Goal: Download file/media

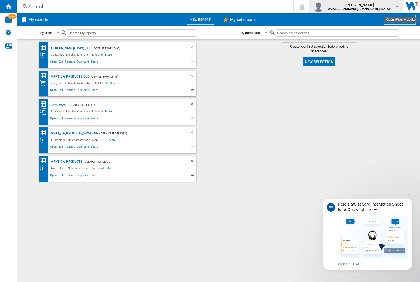
click at [324, 7] on img "button" at bounding box center [318, 6] width 11 height 11
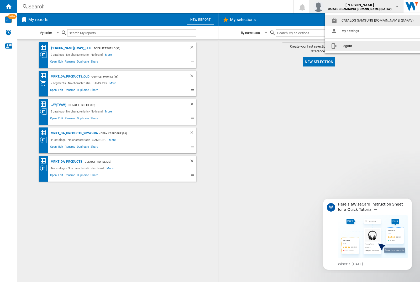
click at [365, 46] on button "Logout" at bounding box center [373, 46] width 97 height 11
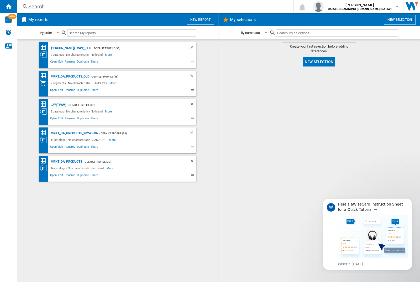
click at [66, 161] on div "MRKT_DA_PRODUCTS" at bounding box center [65, 161] width 33 height 7
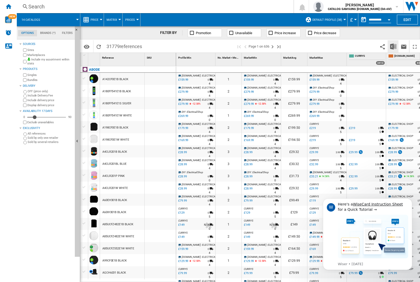
click at [393, 46] on img "Download in Excel" at bounding box center [393, 46] width 6 height 6
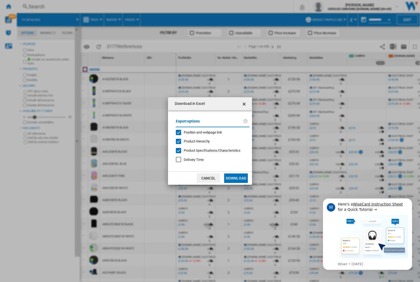
click at [199, 132] on span "Position and webpage link" at bounding box center [203, 132] width 38 height 4
click at [236, 178] on button "Download" at bounding box center [236, 177] width 24 height 9
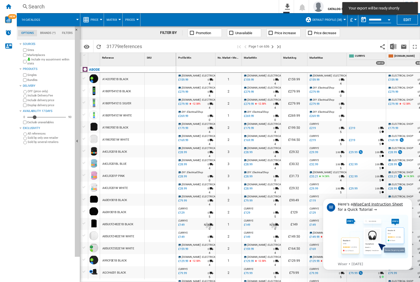
click at [162, 78] on div at bounding box center [160, 79] width 31 height 12
